Goal: Information Seeking & Learning: Learn about a topic

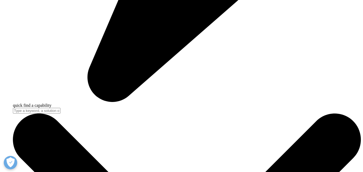
scroll to position [1594, 0]
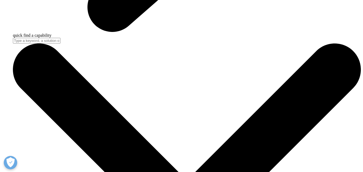
scroll to position [1554, 0]
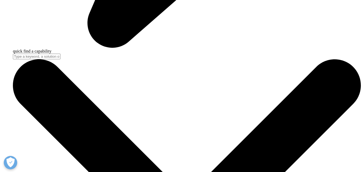
scroll to position [1543, 0]
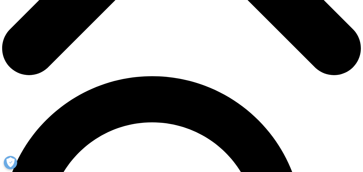
scroll to position [292, 0]
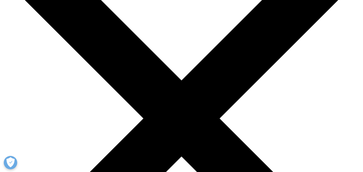
scroll to position [2, 0]
